Goal: Navigation & Orientation: Find specific page/section

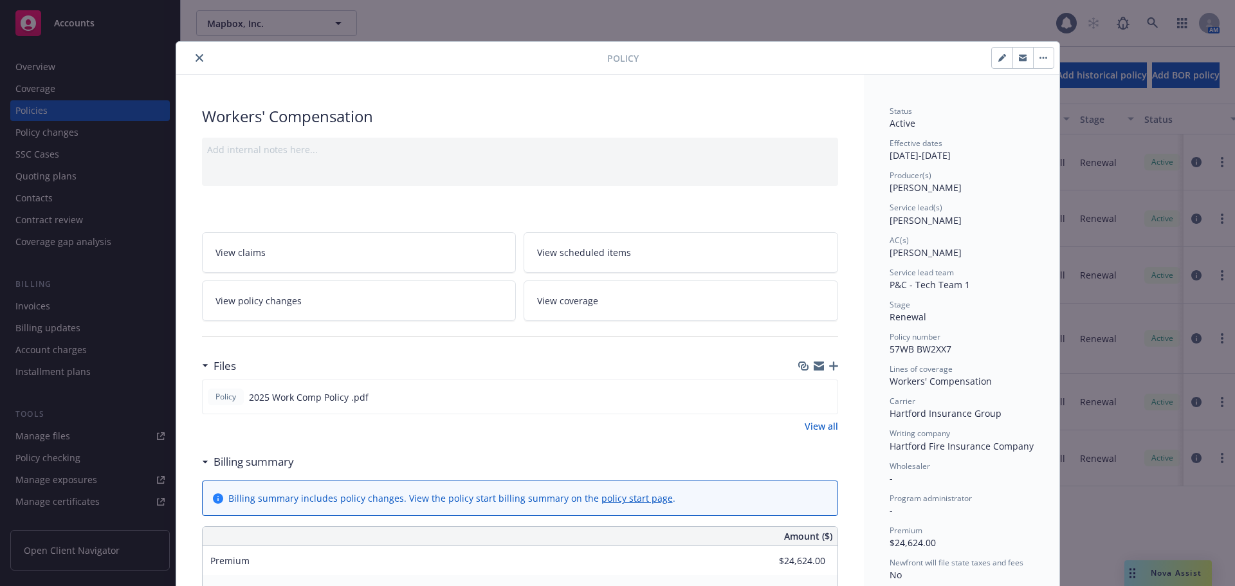
scroll to position [39, 0]
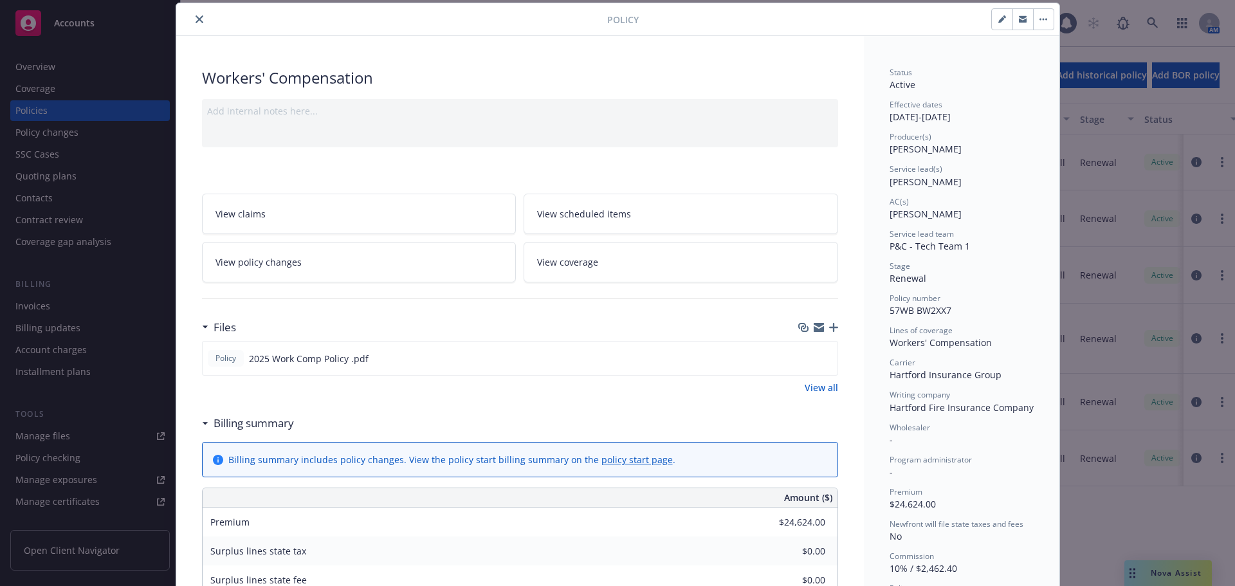
click at [196, 18] on icon "close" at bounding box center [200, 19] width 8 height 8
click at [88, 19] on span "Accounts" at bounding box center [74, 23] width 41 height 10
